Goal: Task Accomplishment & Management: Complete application form

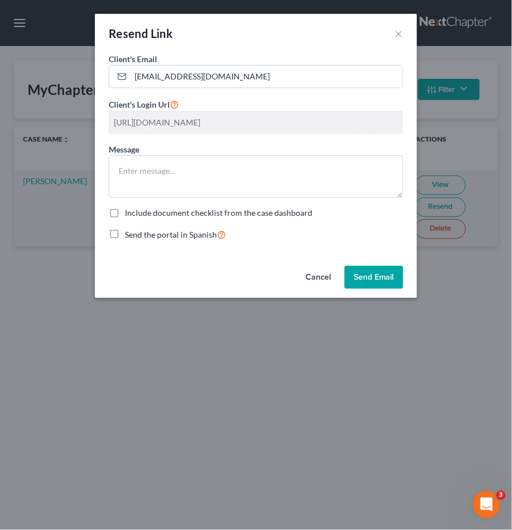
click at [316, 276] on button "Cancel" at bounding box center [318, 277] width 44 height 23
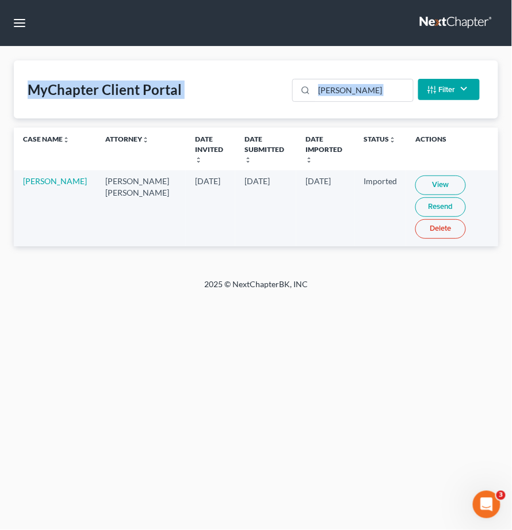
drag, startPoint x: -33, startPoint y: 109, endPoint x: -234, endPoint y: 119, distance: 200.5
click at [0, 119] on html "Home New Case Client Portal [DOMAIN_NAME], P.A. [EMAIL_ADDRESS][DOMAIN_NAME] My…" at bounding box center [256, 265] width 512 height 530
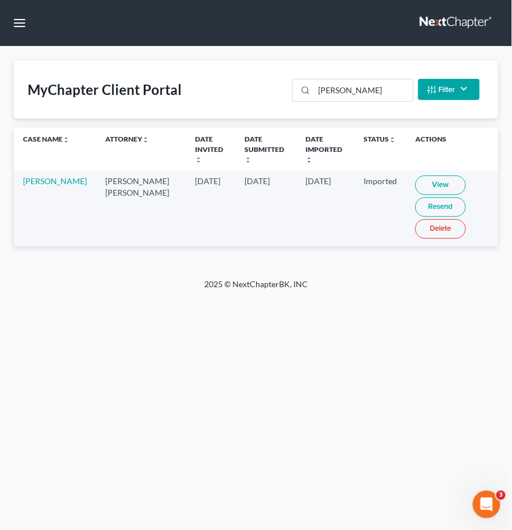
click at [262, 14] on nav "Home New Case Client Portal [DOMAIN_NAME], P.A. [EMAIL_ADDRESS][DOMAIN_NAME] My…" at bounding box center [256, 23] width 512 height 46
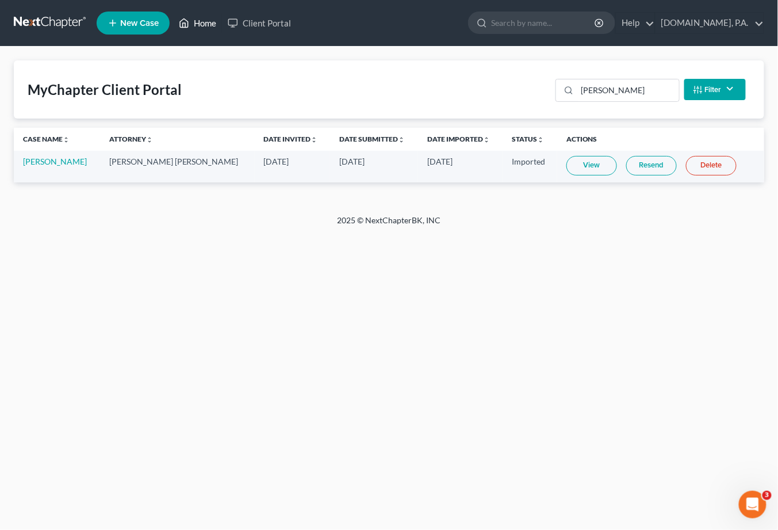
click at [211, 20] on link "Home" at bounding box center [197, 23] width 49 height 21
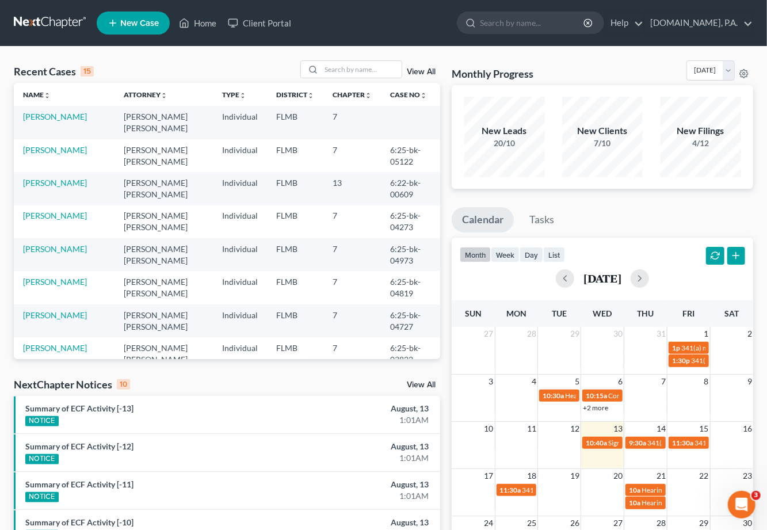
click at [435, 72] on link "View All" at bounding box center [421, 72] width 29 height 8
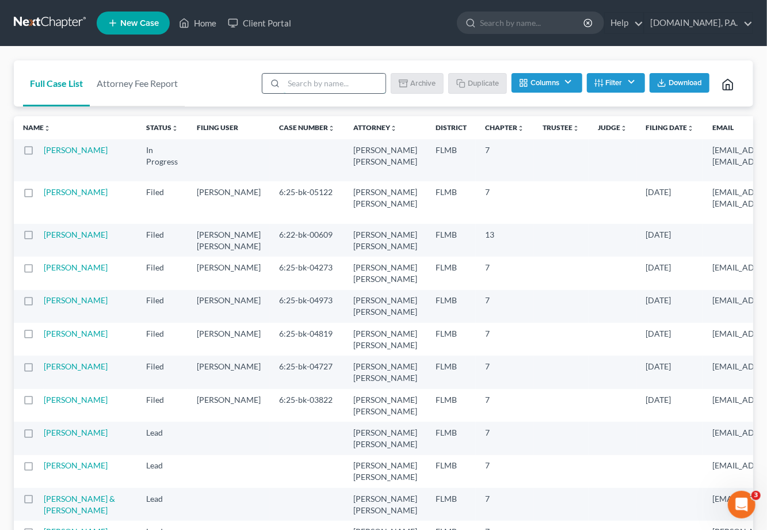
click at [304, 81] on input "search" at bounding box center [335, 84] width 102 height 20
type input "sample"
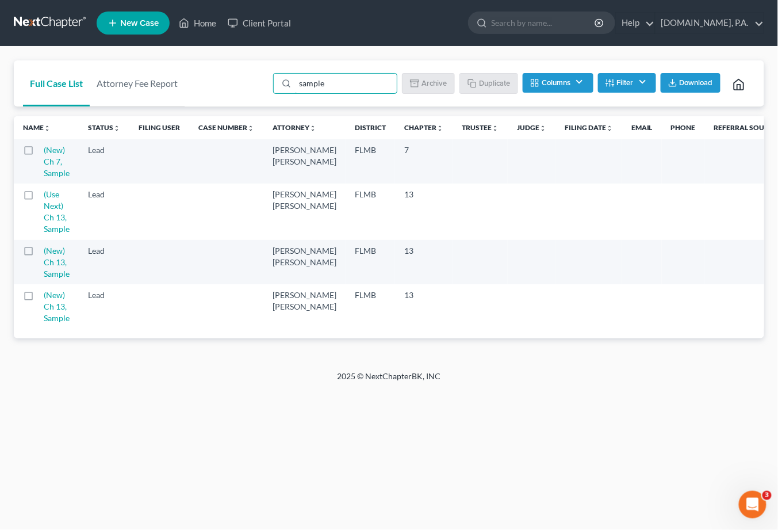
click at [39, 153] on label at bounding box center [39, 153] width 0 height 0
click at [44, 150] on input "checkbox" at bounding box center [47, 147] width 7 height 7
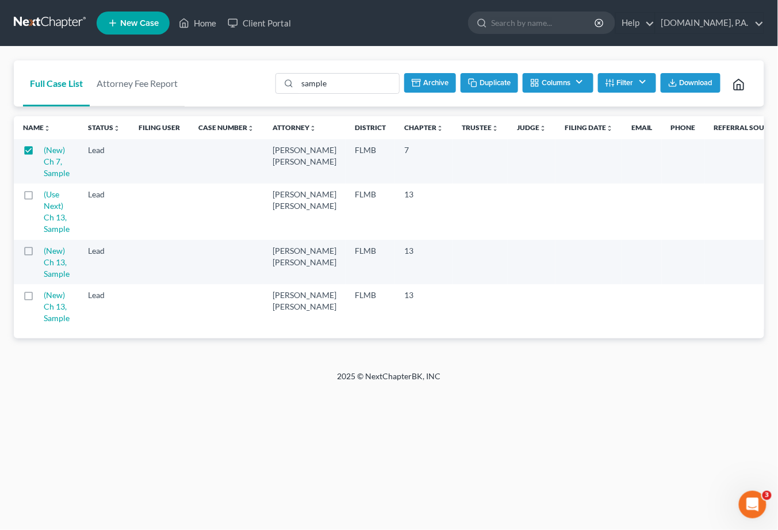
click at [488, 86] on button "Duplicate" at bounding box center [490, 83] width 58 height 20
checkbox input "false"
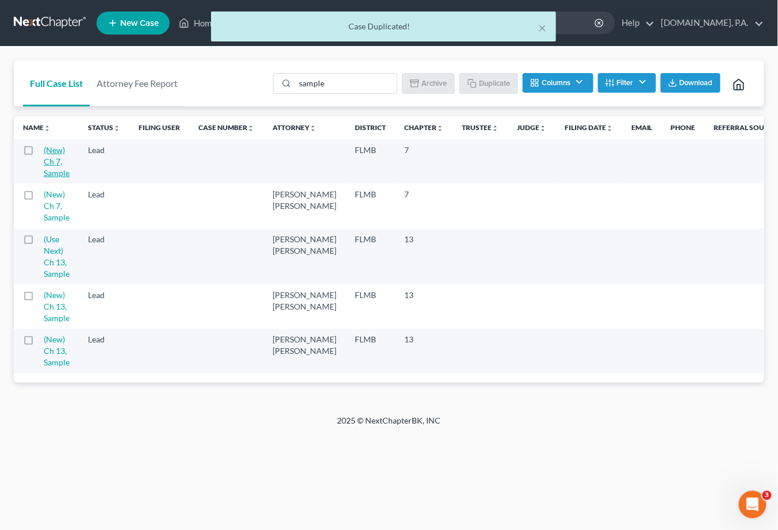
click at [61, 157] on link "(New) Ch 7, Sample" at bounding box center [57, 161] width 26 height 33
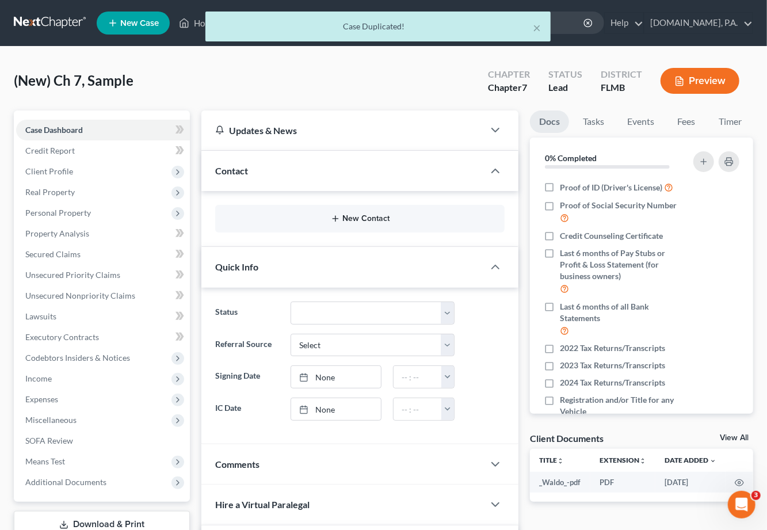
click at [370, 216] on button "New Contact" at bounding box center [359, 218] width 271 height 9
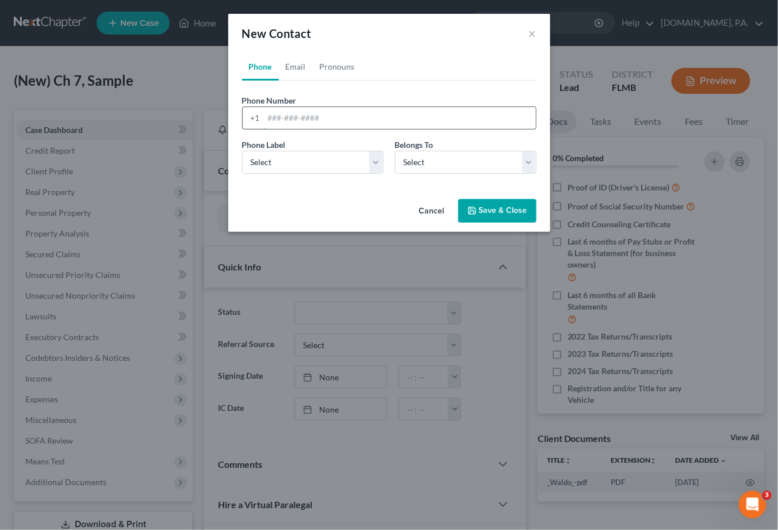
click at [270, 116] on input "tel" at bounding box center [400, 118] width 272 height 22
paste input "3522500583"
click at [283, 117] on input "3522500583" at bounding box center [400, 118] width 272 height 22
click at [299, 116] on input "352-2500583" at bounding box center [400, 118] width 272 height 22
type input "[PHONE_NUMBER]"
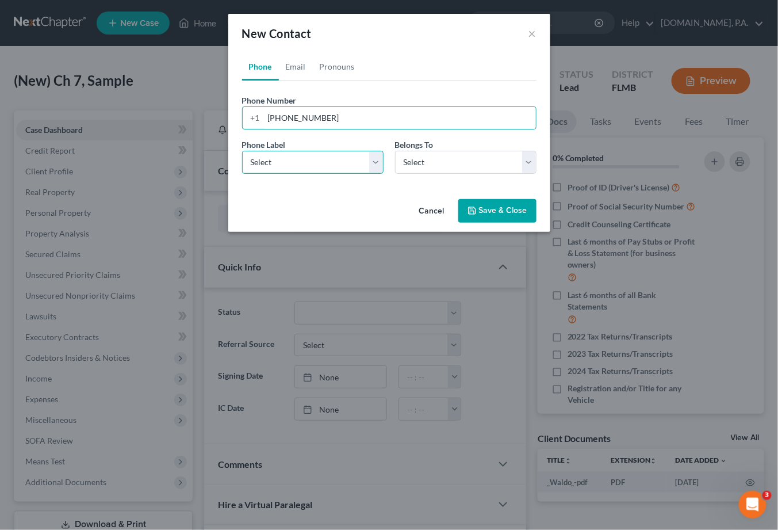
click at [374, 170] on select "Select Mobile Home Work Other" at bounding box center [313, 162] width 142 height 23
select select "0"
click at [242, 151] on select "Select Mobile Home Work Other" at bounding box center [313, 162] width 142 height 23
click at [512, 164] on select "Select Client Other" at bounding box center [466, 162] width 142 height 23
select select "0"
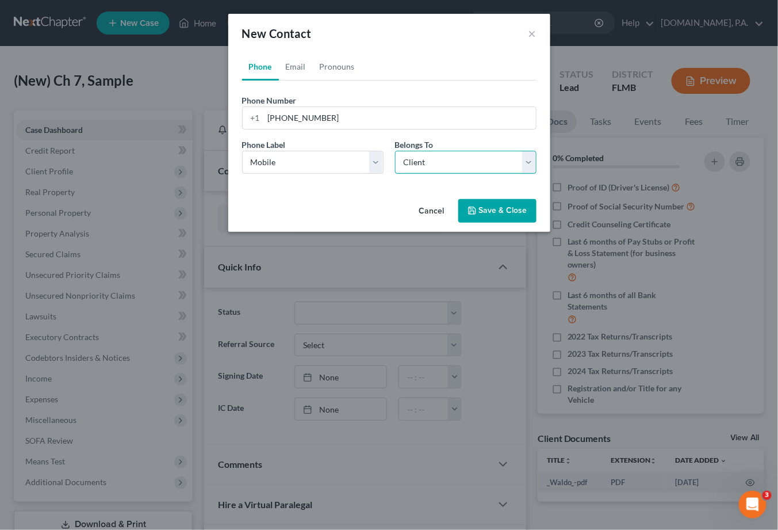
click at [395, 151] on select "Select Client Other" at bounding box center [466, 162] width 142 height 23
select select "0"
click at [301, 69] on link "Email" at bounding box center [296, 67] width 34 height 28
click at [269, 118] on input "email" at bounding box center [400, 118] width 272 height 22
paste input "[EMAIL_ADDRESS][DOMAIN_NAME]"
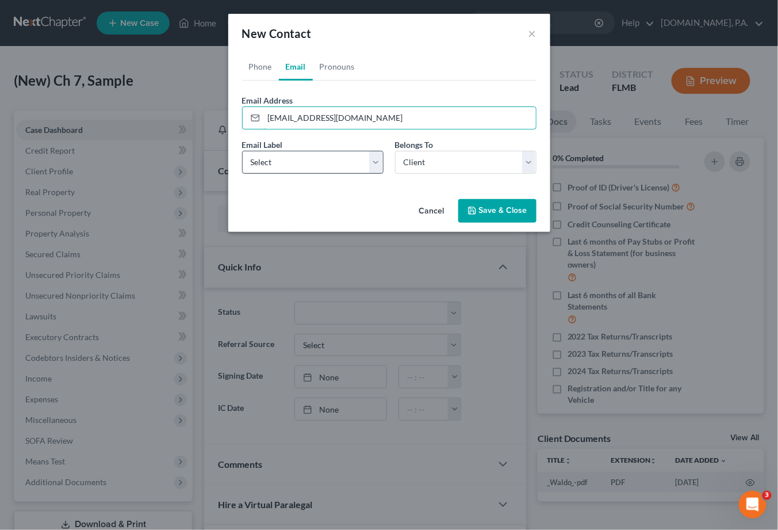
type input "[EMAIL_ADDRESS][DOMAIN_NAME]"
click at [380, 167] on select "Select Home Work Other" at bounding box center [313, 162] width 142 height 23
select select "0"
click at [242, 151] on select "Select Home Work Other" at bounding box center [313, 162] width 142 height 23
click at [342, 68] on link "Pronouns" at bounding box center [337, 67] width 49 height 28
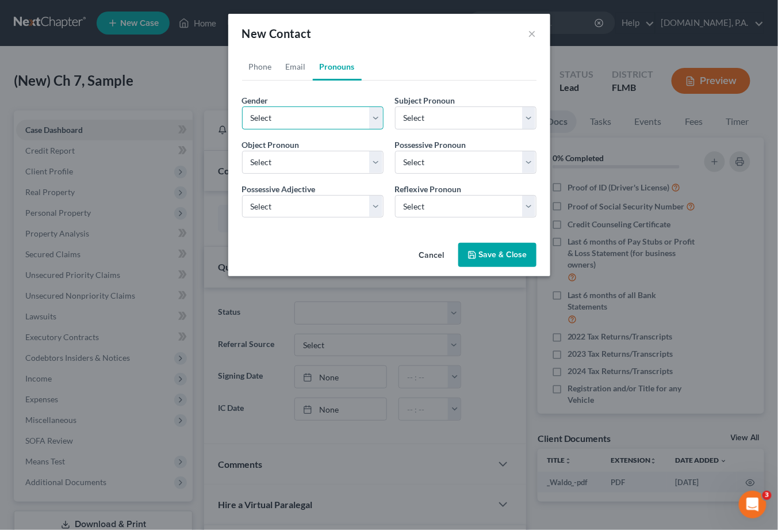
click at [375, 119] on select "Select [DEMOGRAPHIC_DATA] [DEMOGRAPHIC_DATA] [DEMOGRAPHIC_DATA] More Than One P…" at bounding box center [313, 117] width 142 height 23
select select "1"
click at [242, 106] on select "Select [DEMOGRAPHIC_DATA] [DEMOGRAPHIC_DATA] [DEMOGRAPHIC_DATA] More Than One P…" at bounding box center [313, 117] width 142 height 23
select select "1"
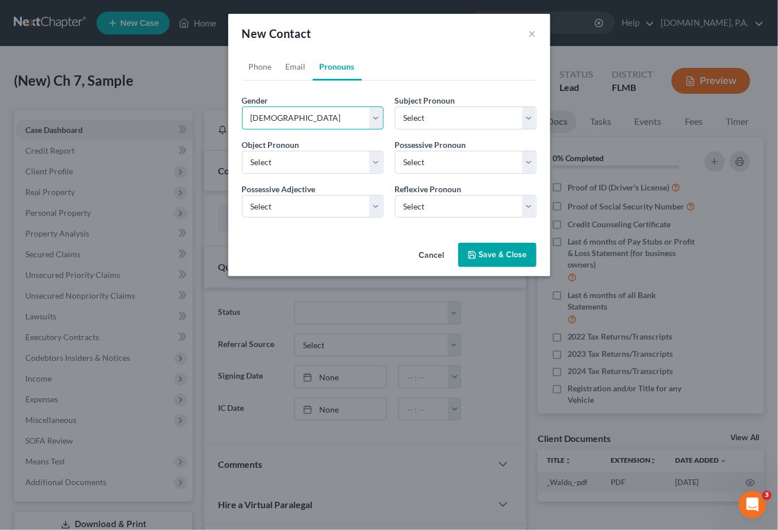
select select "1"
click at [480, 256] on button "Save & Close" at bounding box center [498, 255] width 78 height 24
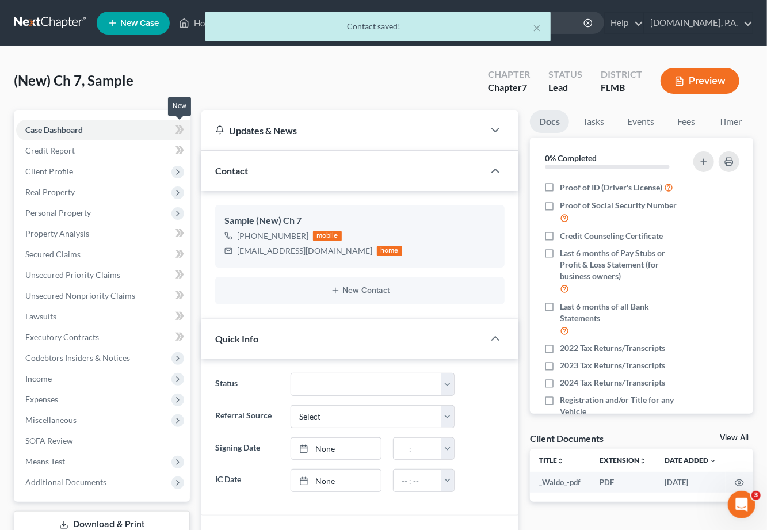
click at [180, 128] on icon at bounding box center [177, 129] width 5 height 8
click at [64, 173] on span "Client Profile" at bounding box center [49, 171] width 48 height 10
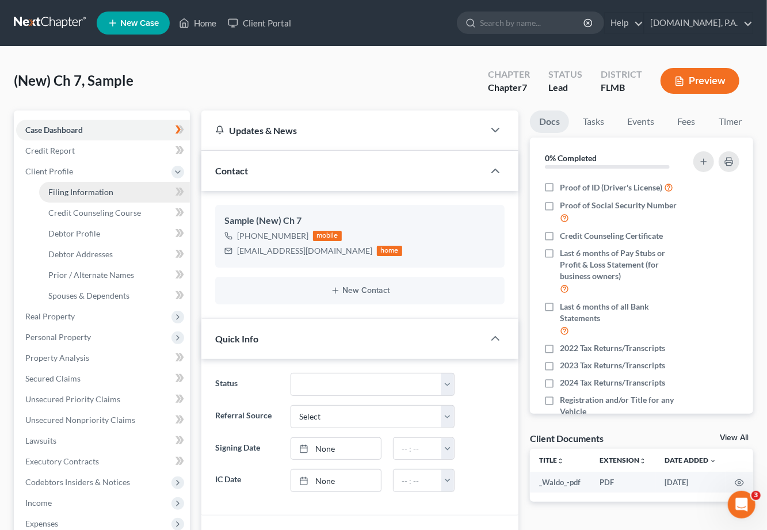
click at [78, 194] on span "Filing Information" at bounding box center [80, 192] width 65 height 10
select select "1"
select select "0"
select select "15"
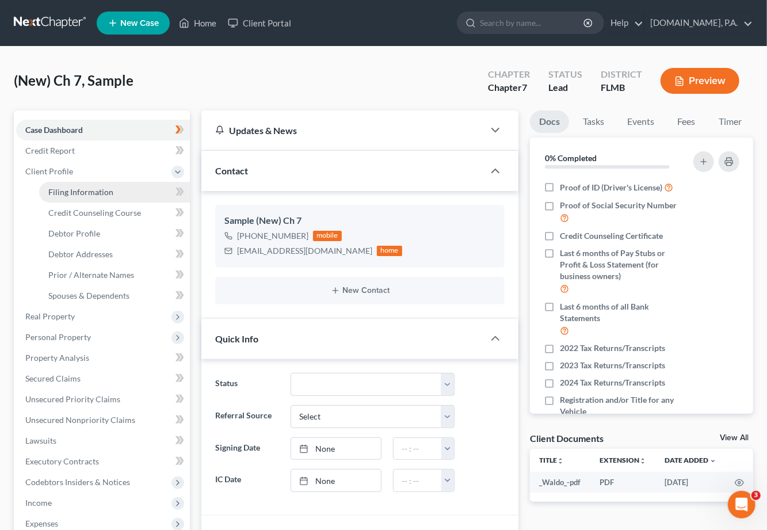
select select "0"
select select "9"
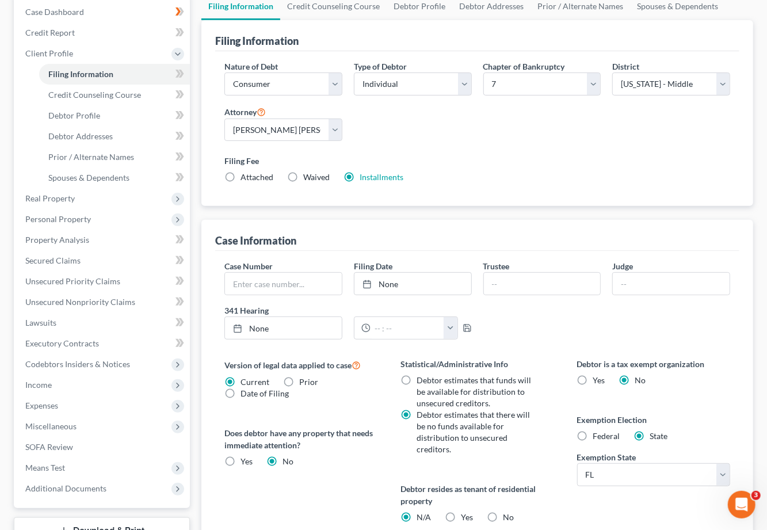
scroll to position [153, 0]
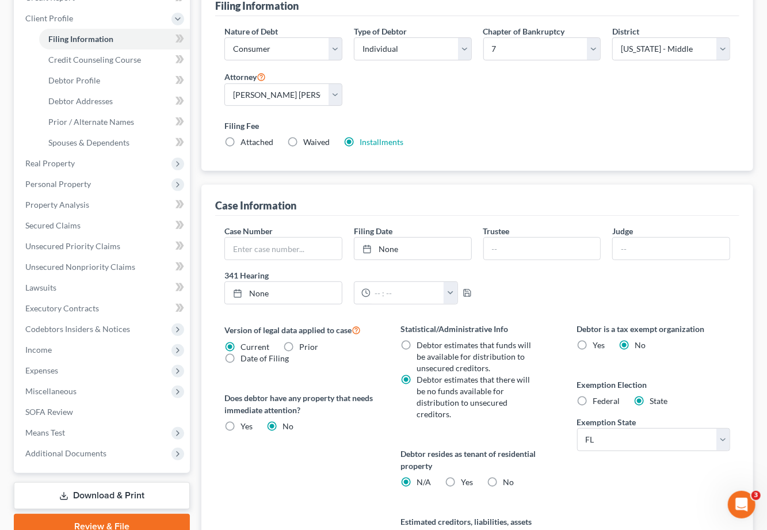
click at [461, 476] on label "Yes Yes" at bounding box center [467, 482] width 12 height 12
click at [465, 476] on input "Yes Yes" at bounding box center [468, 479] width 7 height 7
radio input "true"
radio input "false"
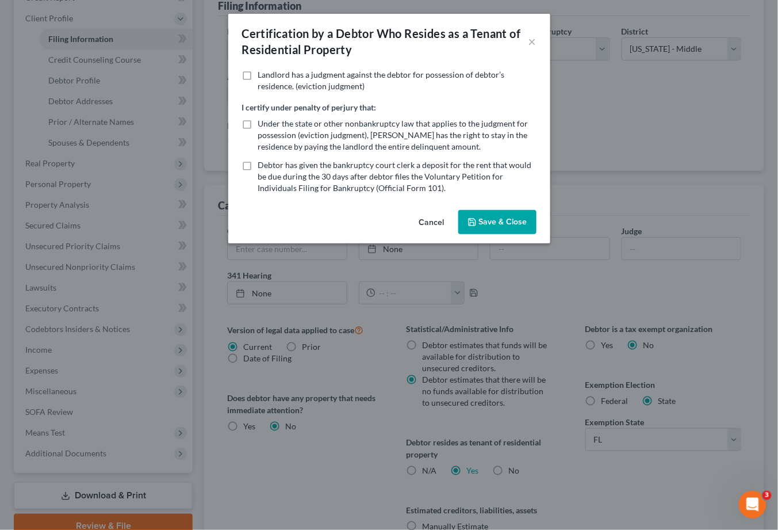
click at [493, 219] on button "Save & Close" at bounding box center [498, 222] width 78 height 24
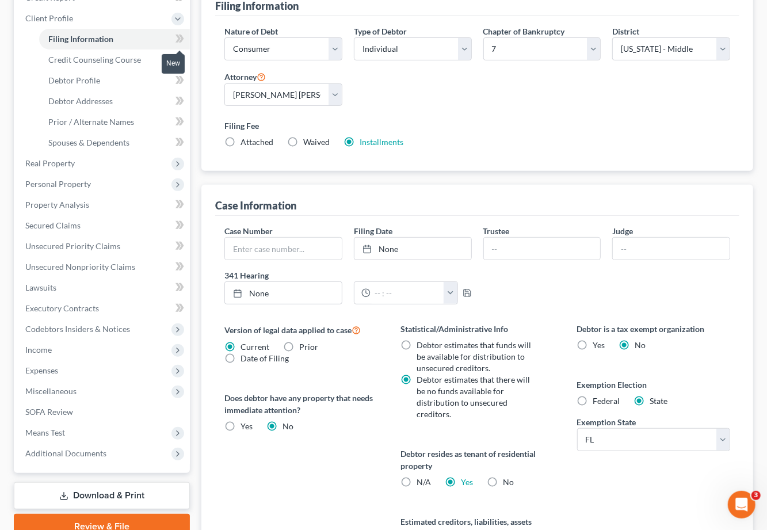
click at [177, 36] on icon at bounding box center [179, 39] width 9 height 14
click at [93, 77] on span "Debtor Profile" at bounding box center [74, 80] width 52 height 10
select select "0"
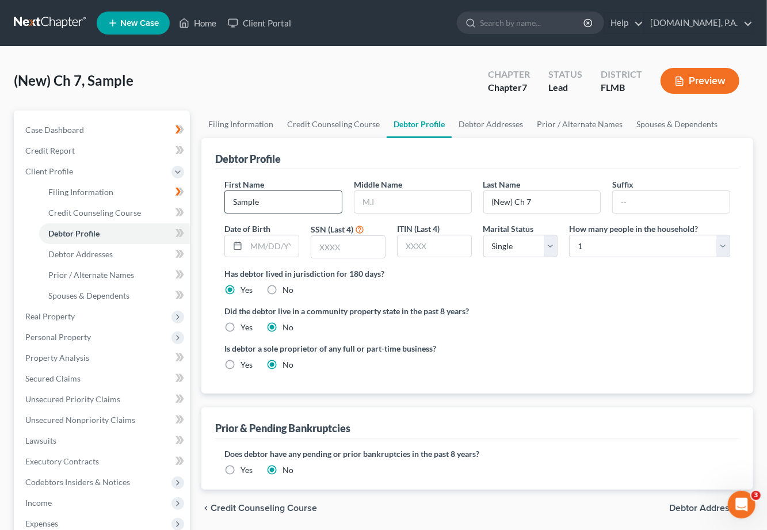
click at [263, 203] on input "Sample" at bounding box center [283, 202] width 117 height 22
drag, startPoint x: 247, startPoint y: 204, endPoint x: 219, endPoint y: 207, distance: 27.8
click at [219, 207] on div "First Name Sample" at bounding box center [283, 195] width 129 height 35
type input "[PERSON_NAME]"
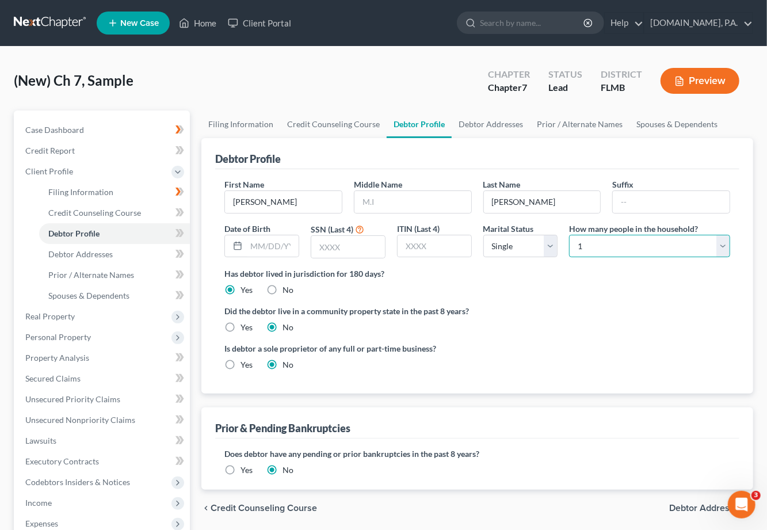
click at [512, 243] on select "Select 1 2 3 4 5 6 7 8 9 10 11 12 13 14 15 16 17 18 19 20" at bounding box center [649, 246] width 161 height 23
select select "4"
click at [512, 235] on select "Select 1 2 3 4 5 6 7 8 9 10 11 12 13 14 15 16 17 18 19 20" at bounding box center [649, 246] width 161 height 23
click at [180, 235] on icon at bounding box center [179, 233] width 9 height 14
click at [98, 252] on span "Debtor Addresses" at bounding box center [80, 254] width 64 height 10
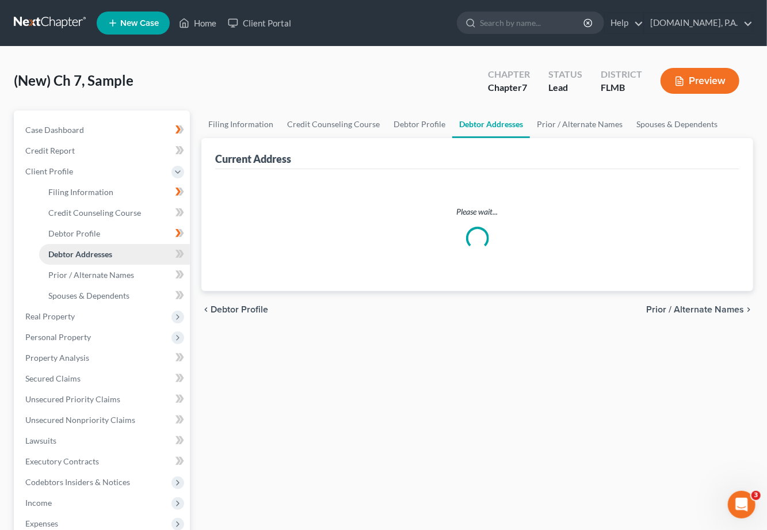
select select "0"
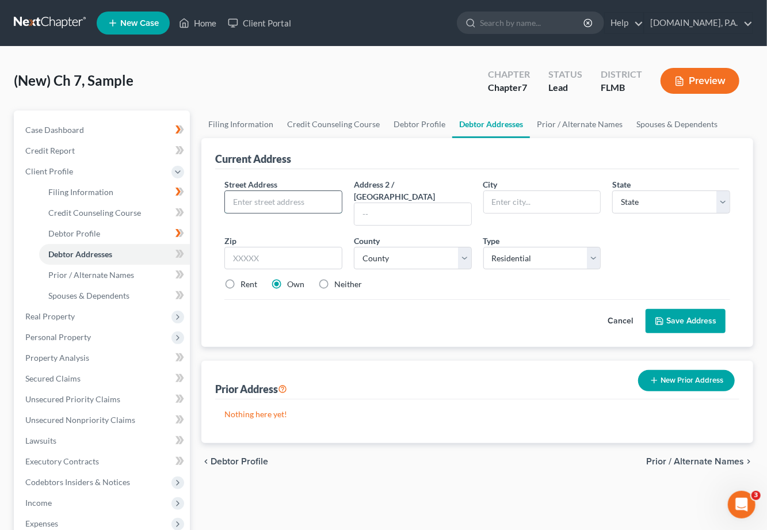
click at [251, 200] on input "text" at bounding box center [283, 202] width 117 height 22
paste input "[STREET_ADDRESS][PERSON_NAME]"
type input "[STREET_ADDRESS][PERSON_NAME]"
click at [365, 203] on input "text" at bounding box center [412, 214] width 117 height 22
paste input "Apt 207"
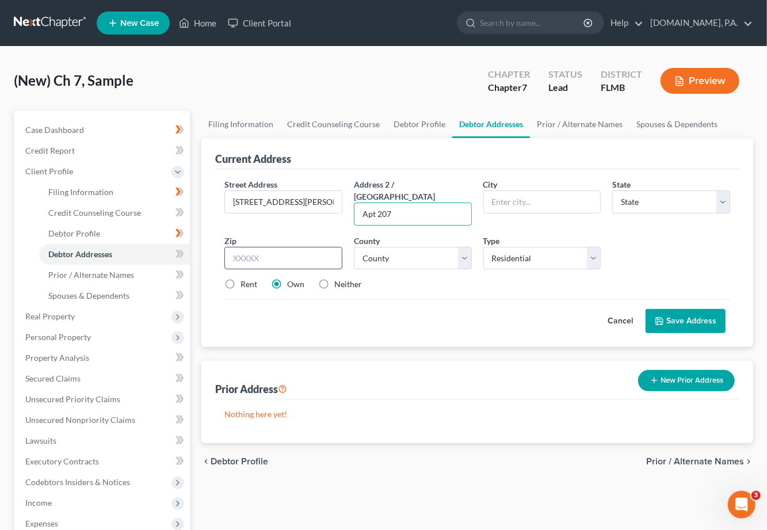
type input "Apt 207"
click at [250, 247] on input "text" at bounding box center [283, 258] width 118 height 23
type input "32703"
click at [393, 278] on div "Rent Own Neither" at bounding box center [477, 284] width 517 height 12
type input "Apopka"
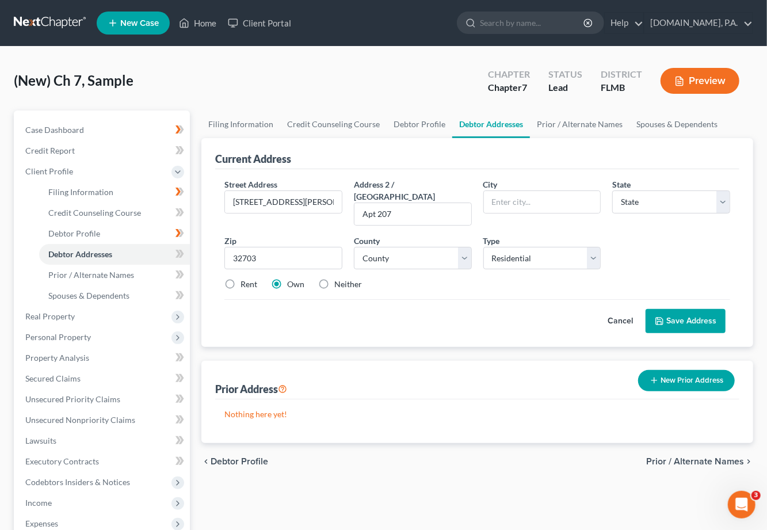
select select "9"
click at [463, 247] on select "County [GEOGRAPHIC_DATA] [GEOGRAPHIC_DATA] [GEOGRAPHIC_DATA] [GEOGRAPHIC_DATA] …" at bounding box center [413, 258] width 118 height 23
click at [354, 247] on select "County [GEOGRAPHIC_DATA] [GEOGRAPHIC_DATA] [GEOGRAPHIC_DATA] [GEOGRAPHIC_DATA] …" at bounding box center [413, 258] width 118 height 23
click at [465, 248] on select "County [GEOGRAPHIC_DATA] [GEOGRAPHIC_DATA] [GEOGRAPHIC_DATA] [GEOGRAPHIC_DATA] …" at bounding box center [413, 258] width 118 height 23
select select "56"
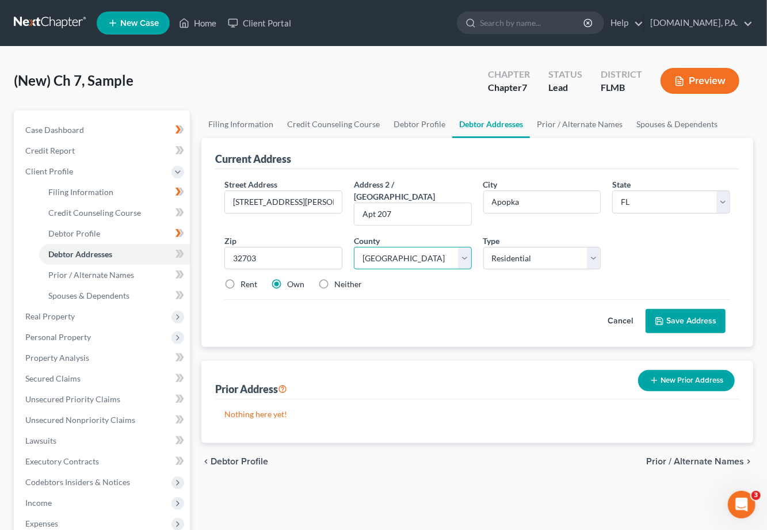
click at [354, 247] on select "County [GEOGRAPHIC_DATA] [GEOGRAPHIC_DATA] [GEOGRAPHIC_DATA] [GEOGRAPHIC_DATA] …" at bounding box center [413, 258] width 118 height 23
click at [241, 278] on label "Rent" at bounding box center [249, 284] width 17 height 12
click at [245, 278] on input "Rent" at bounding box center [248, 281] width 7 height 7
radio input "true"
click at [512, 309] on button "Save Address" at bounding box center [686, 321] width 80 height 24
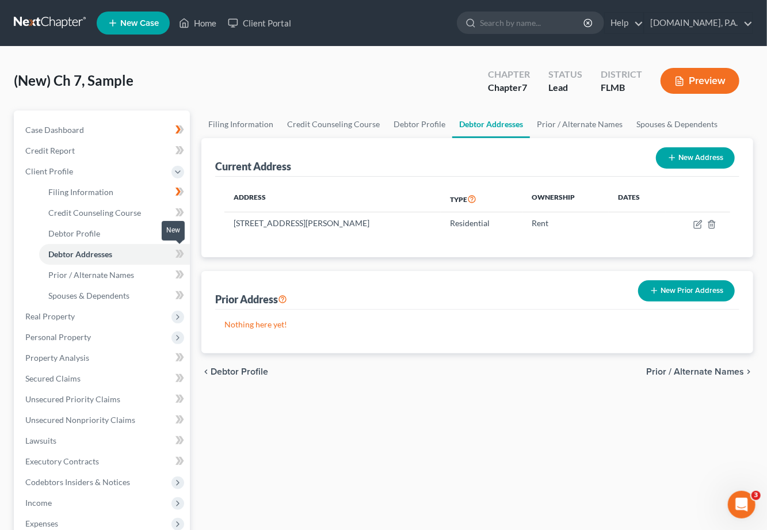
click at [180, 258] on icon at bounding box center [179, 254] width 9 height 14
click at [62, 134] on link "Case Dashboard" at bounding box center [103, 130] width 174 height 21
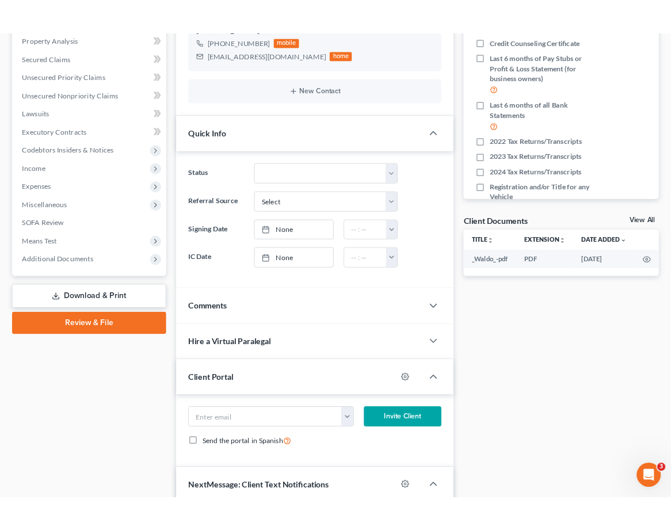
scroll to position [230, 0]
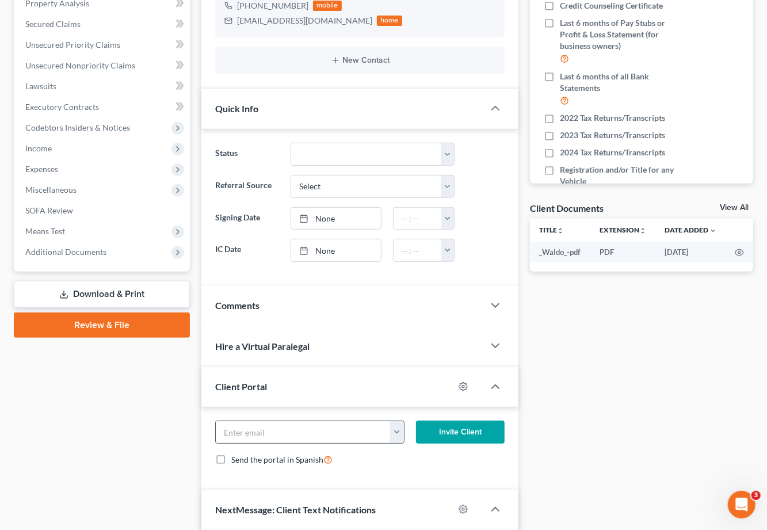
click at [398, 428] on button "button" at bounding box center [397, 432] width 14 height 22
click at [426, 457] on link "[EMAIL_ADDRESS][DOMAIN_NAME]" at bounding box center [468, 458] width 157 height 20
type input "[EMAIL_ADDRESS][DOMAIN_NAME]"
click at [467, 432] on button "Invite Client" at bounding box center [460, 432] width 89 height 23
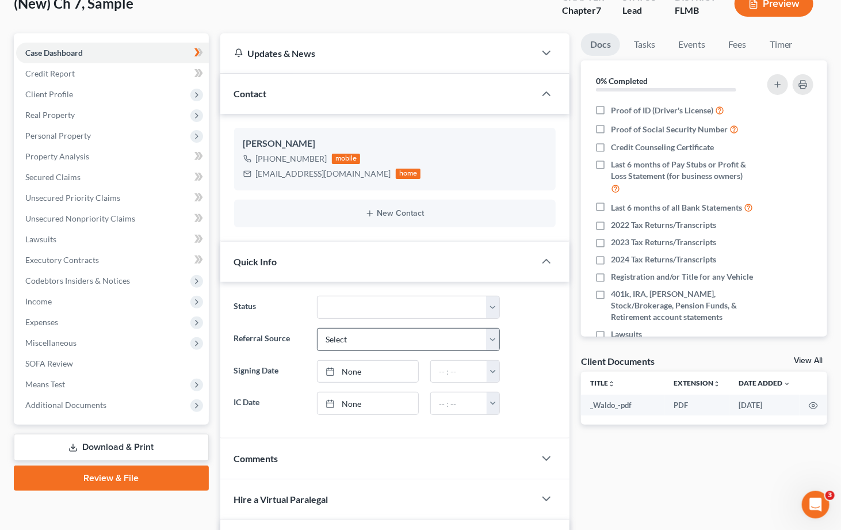
scroll to position [0, 0]
